Goal: Transaction & Acquisition: Purchase product/service

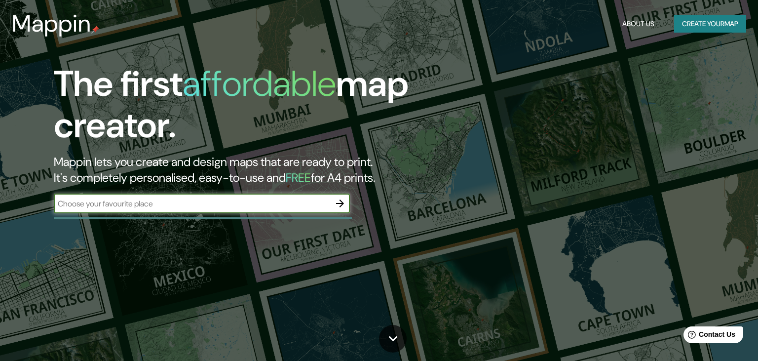
click at [273, 196] on div "​" at bounding box center [202, 203] width 296 height 20
click at [337, 207] on icon "button" at bounding box center [340, 203] width 12 height 12
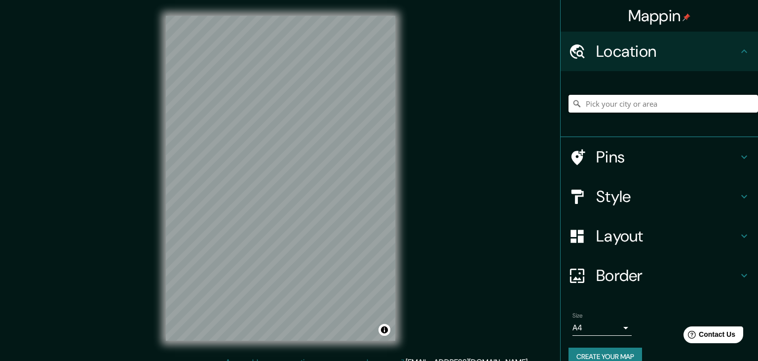
click at [604, 102] on input "Pick your city or area" at bounding box center [664, 104] width 190 height 18
type input "[GEOGRAPHIC_DATA][PERSON_NAME], [GEOGRAPHIC_DATA][PERSON_NAME], [GEOGRAPHIC_DAT…"
click at [631, 190] on h4 "Style" at bounding box center [667, 197] width 142 height 20
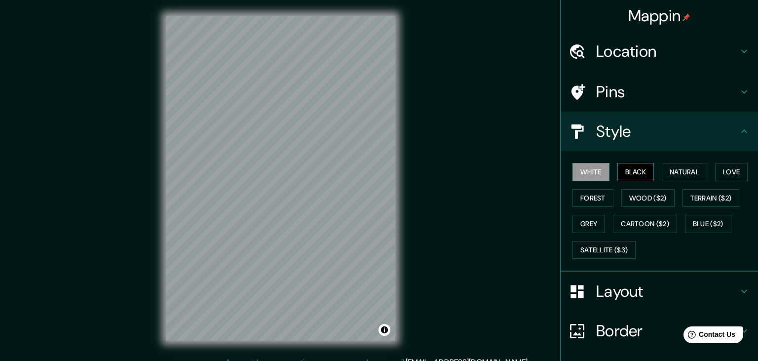
click at [631, 171] on button "Black" at bounding box center [635, 172] width 37 height 18
click at [682, 171] on button "Natural" at bounding box center [684, 172] width 45 height 18
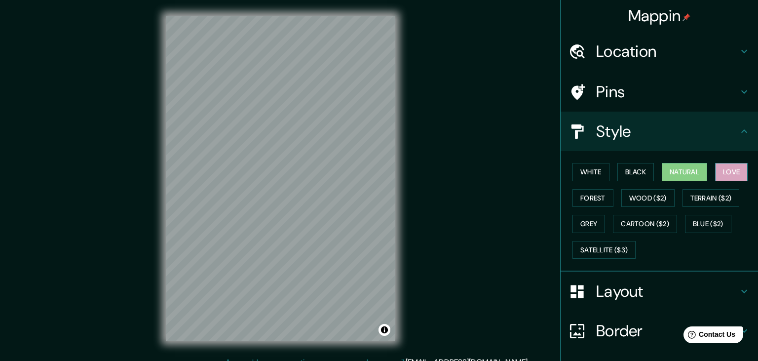
click at [723, 173] on button "Love" at bounding box center [731, 172] width 33 height 18
click at [605, 196] on button "Forest" at bounding box center [592, 198] width 41 height 18
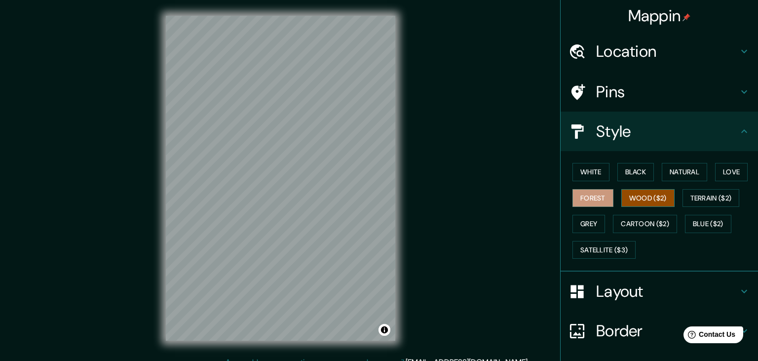
click at [634, 199] on button "Wood ($2)" at bounding box center [647, 198] width 53 height 18
click at [702, 196] on button "Terrain ($2)" at bounding box center [711, 198] width 57 height 18
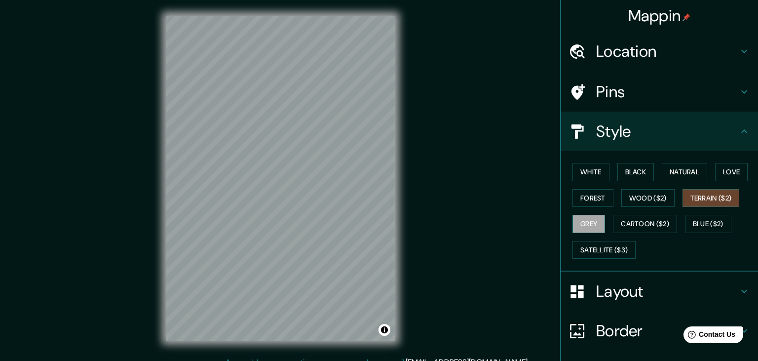
click at [591, 222] on button "Grey" at bounding box center [588, 224] width 33 height 18
click at [628, 223] on button "Cartoon ($2)" at bounding box center [645, 224] width 64 height 18
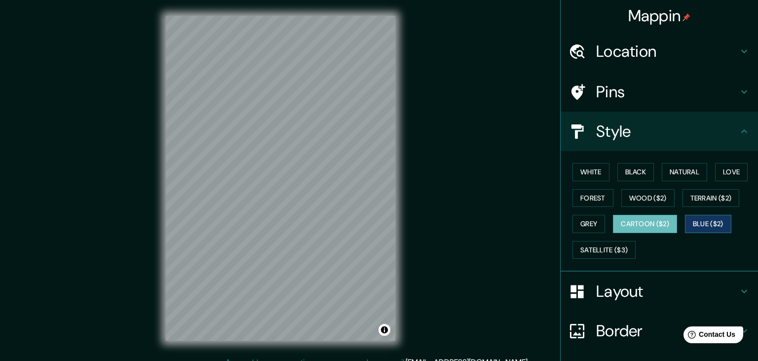
click at [717, 220] on button "Blue ($2)" at bounding box center [708, 224] width 46 height 18
click at [603, 250] on button "Satellite ($3)" at bounding box center [603, 250] width 63 height 18
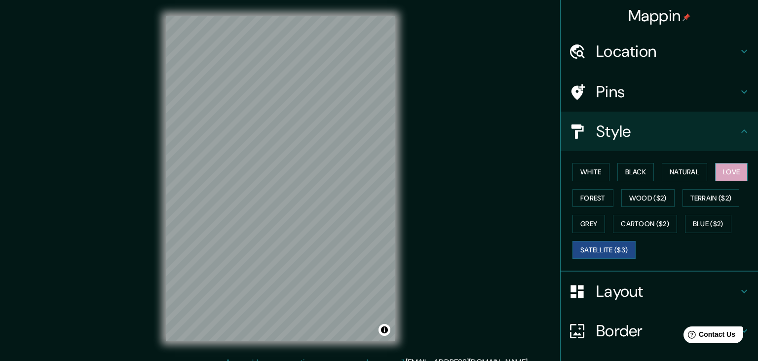
click at [722, 171] on button "Love" at bounding box center [731, 172] width 33 height 18
click at [589, 216] on button "Grey" at bounding box center [588, 224] width 33 height 18
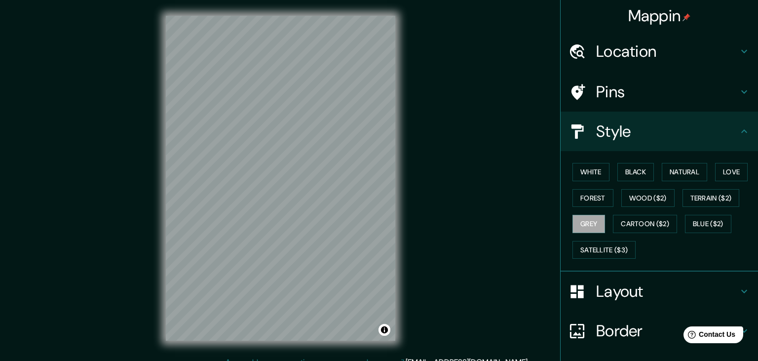
scroll to position [11, 0]
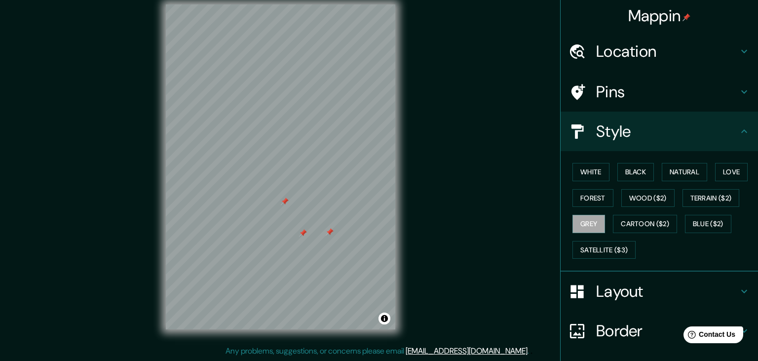
click at [285, 204] on div at bounding box center [285, 201] width 8 height 8
click at [301, 234] on div at bounding box center [303, 233] width 8 height 8
click at [329, 233] on div at bounding box center [330, 232] width 8 height 8
click at [623, 251] on button "Satellite ($3)" at bounding box center [603, 250] width 63 height 18
